Goal: Task Accomplishment & Management: Manage account settings

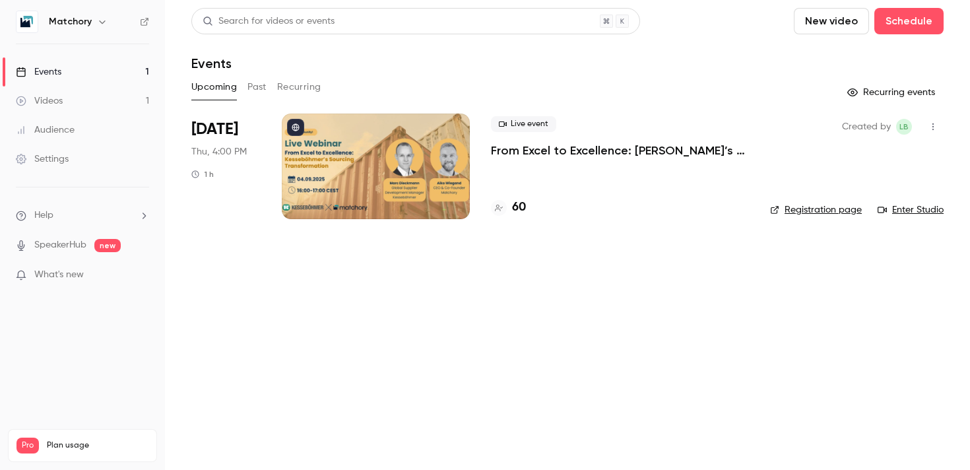
click at [431, 135] on div at bounding box center [376, 167] width 188 height 106
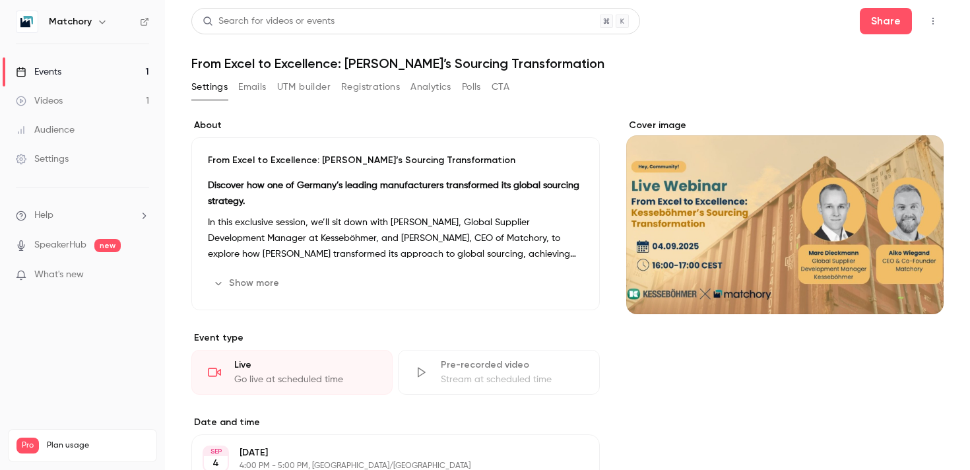
click at [391, 83] on button "Registrations" at bounding box center [370, 87] width 59 height 21
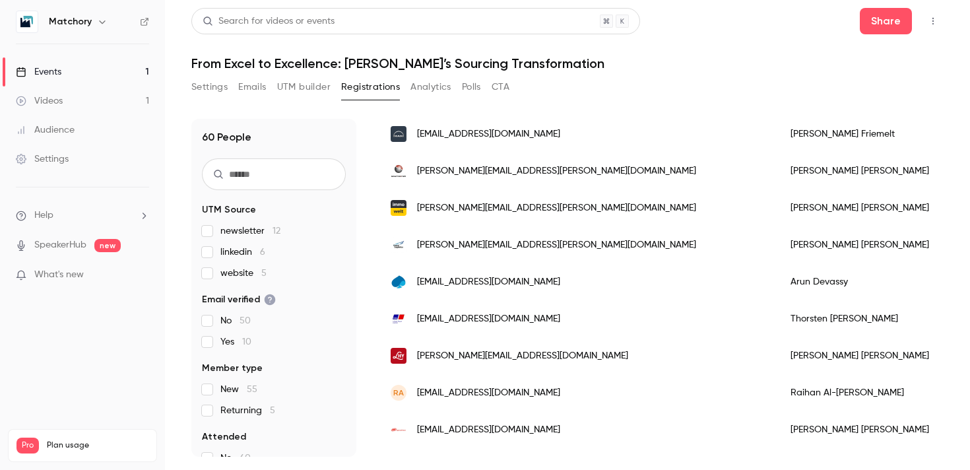
scroll to position [1637, 0]
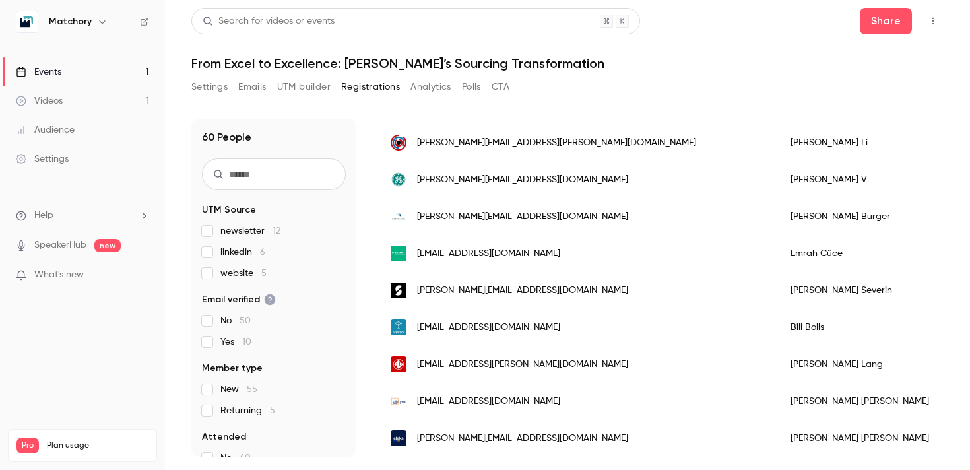
click at [215, 412] on label "Returning 5" at bounding box center [274, 410] width 144 height 13
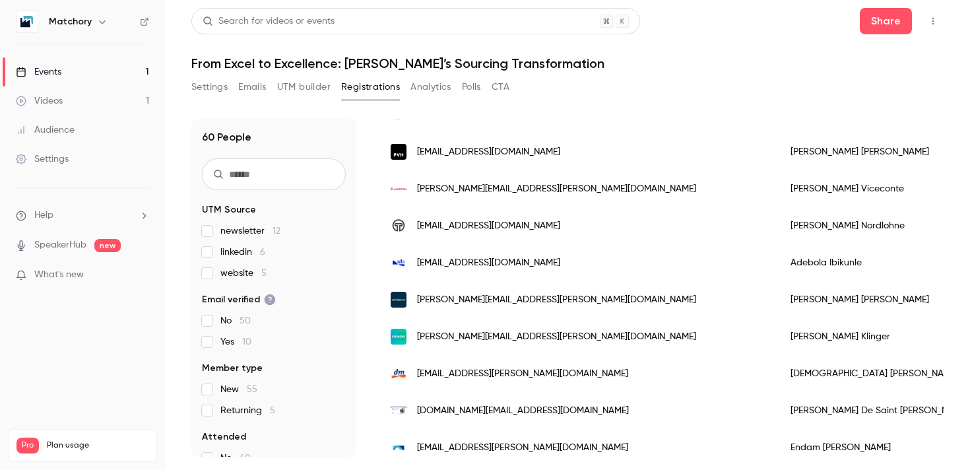
scroll to position [0, 0]
